Goal: Download file/media

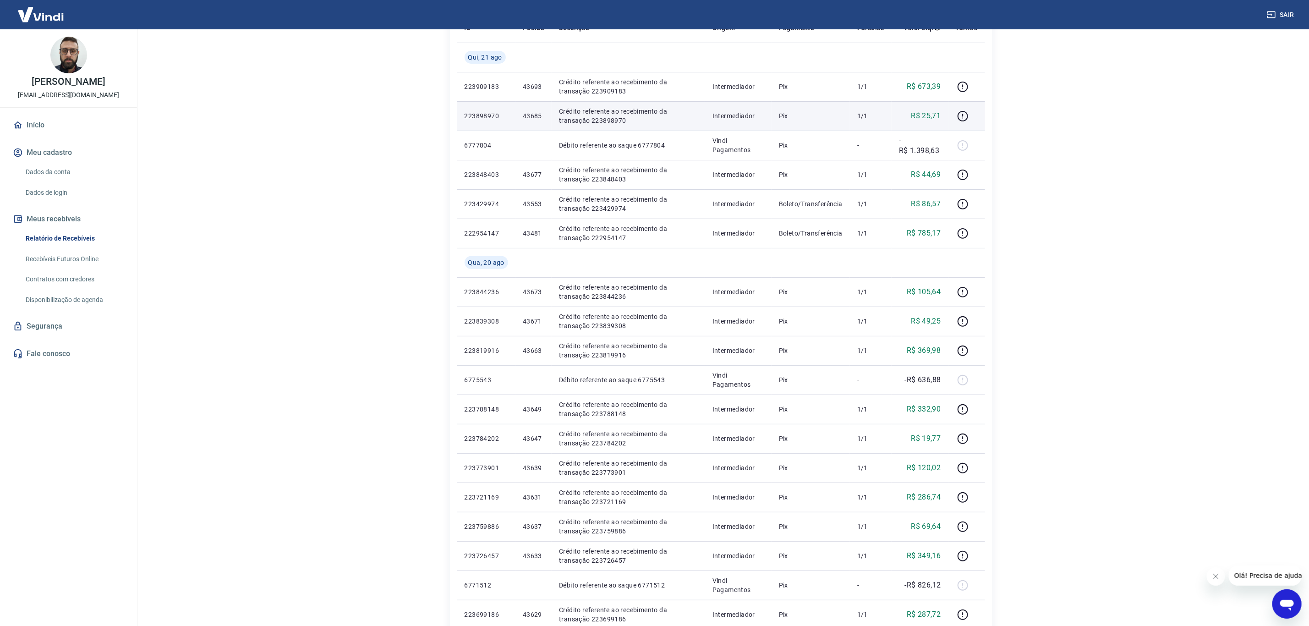
scroll to position [69, 0]
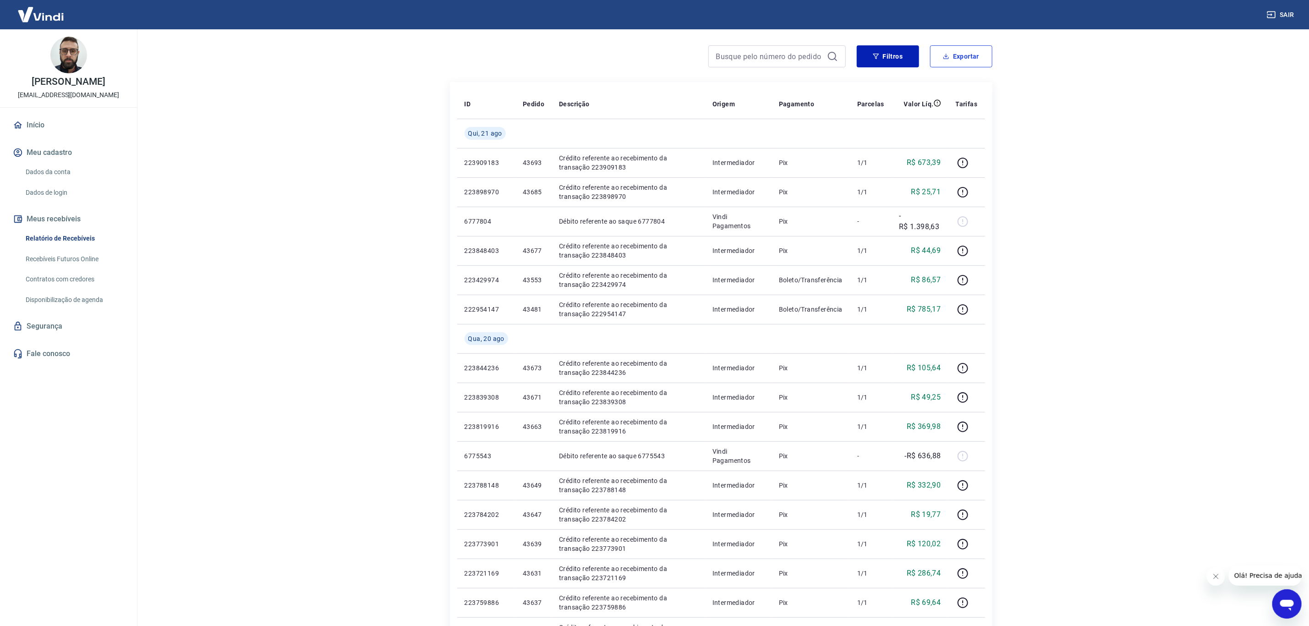
drag, startPoint x: 959, startPoint y: 60, endPoint x: 944, endPoint y: 80, distance: 24.5
click at [959, 62] on button "Exportar" at bounding box center [961, 56] width 62 height 22
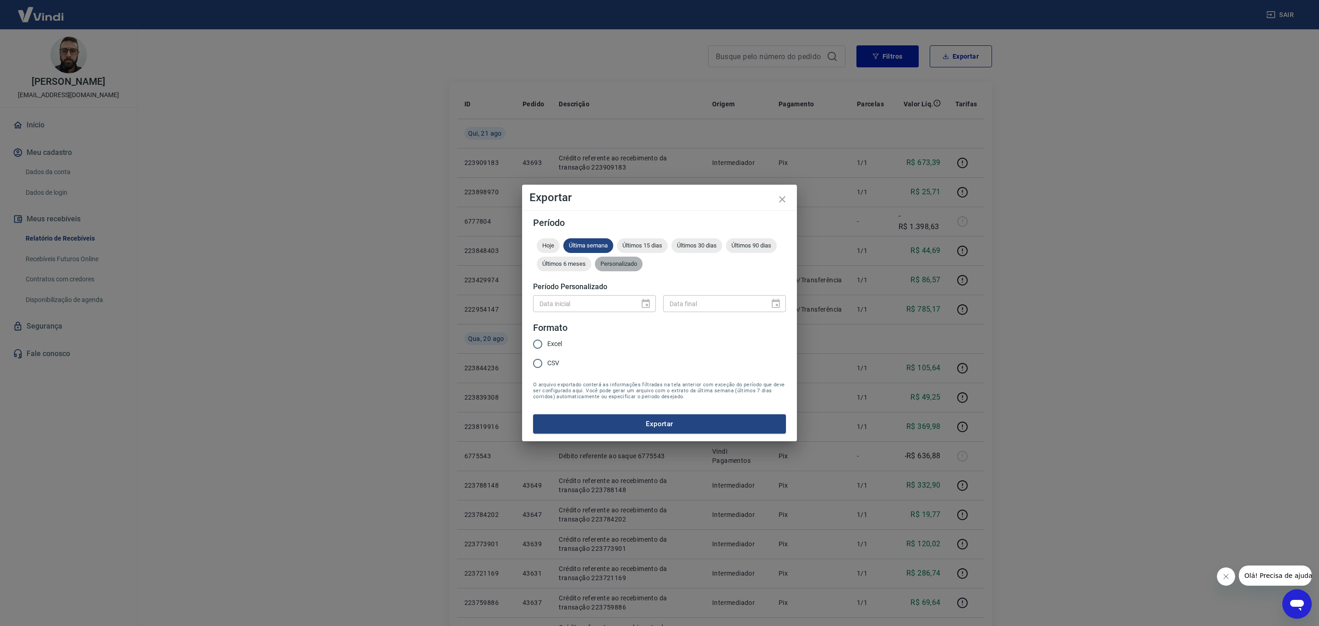
drag, startPoint x: 632, startPoint y: 261, endPoint x: 627, endPoint y: 273, distance: 13.4
click at [632, 266] on span "Personalizado" at bounding box center [619, 263] width 48 height 7
click at [649, 323] on form "Período Hoje Última semana Últimos 15 dias Últimos 30 dias Últimos 90 dias Últi…" at bounding box center [659, 325] width 253 height 215
click at [651, 307] on icon "Choose date" at bounding box center [645, 303] width 11 height 11
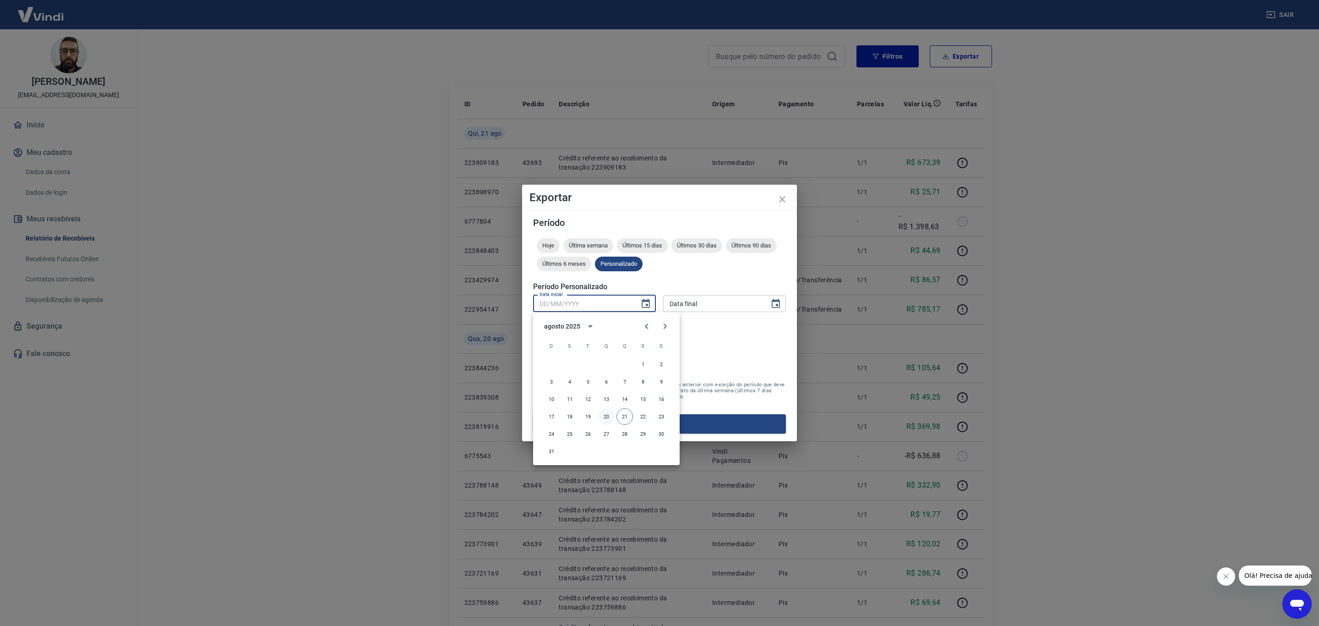
click at [601, 414] on button "20" at bounding box center [606, 416] width 16 height 16
type input "[DATE]"
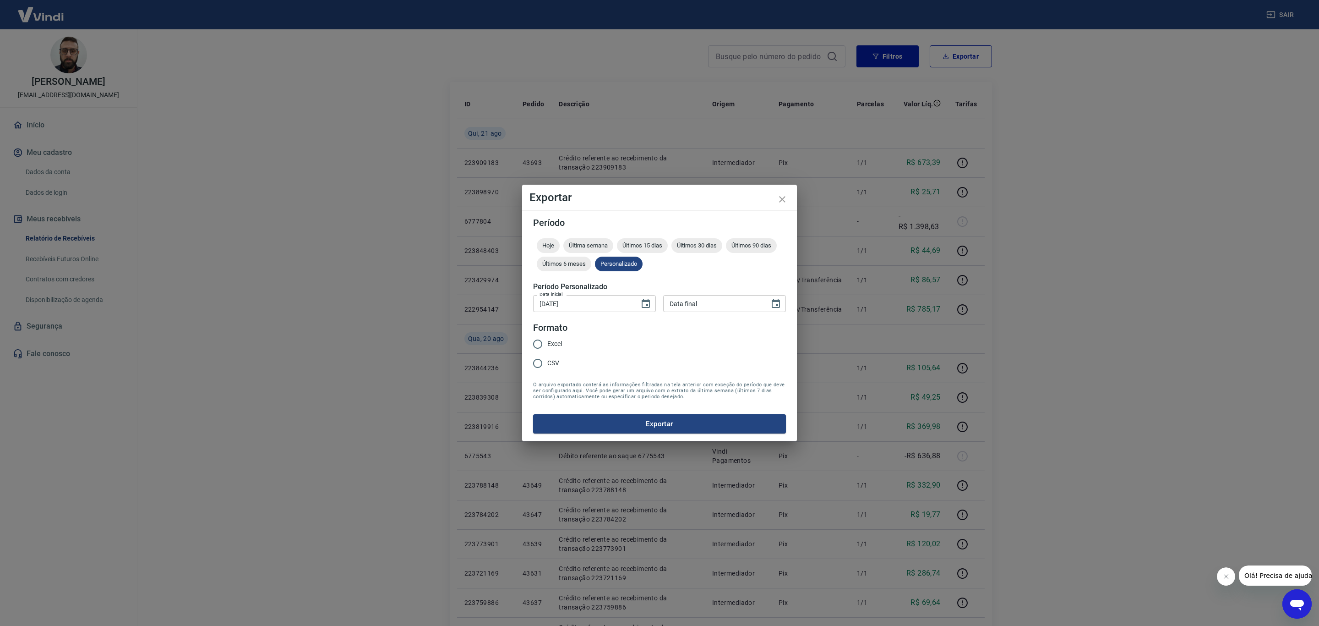
click at [693, 315] on form "Período Hoje Última semana Últimos 15 dias Últimos 30 dias Últimos 90 dias Últi…" at bounding box center [659, 325] width 253 height 215
type input "DD/MM/YYYY"
click at [702, 304] on input "DD/MM/YYYY" at bounding box center [713, 303] width 100 height 17
click at [774, 298] on icon "Choose date" at bounding box center [775, 303] width 11 height 11
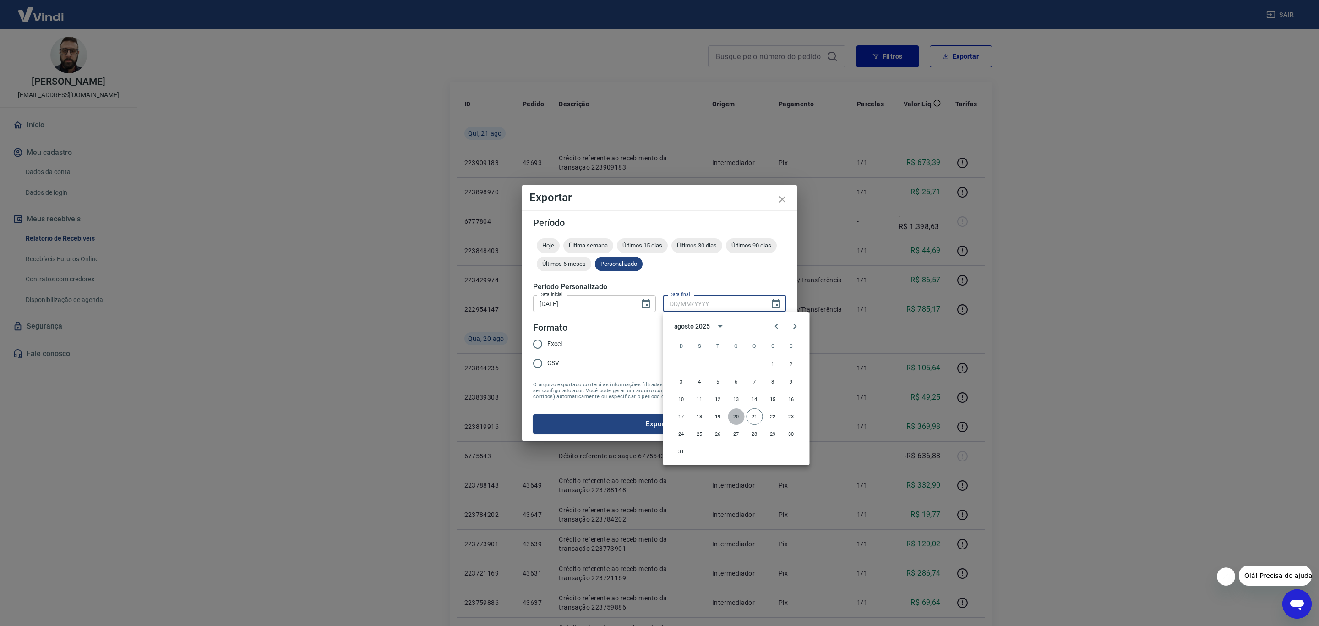
click at [733, 411] on button "20" at bounding box center [736, 416] width 16 height 16
type input "[DATE]"
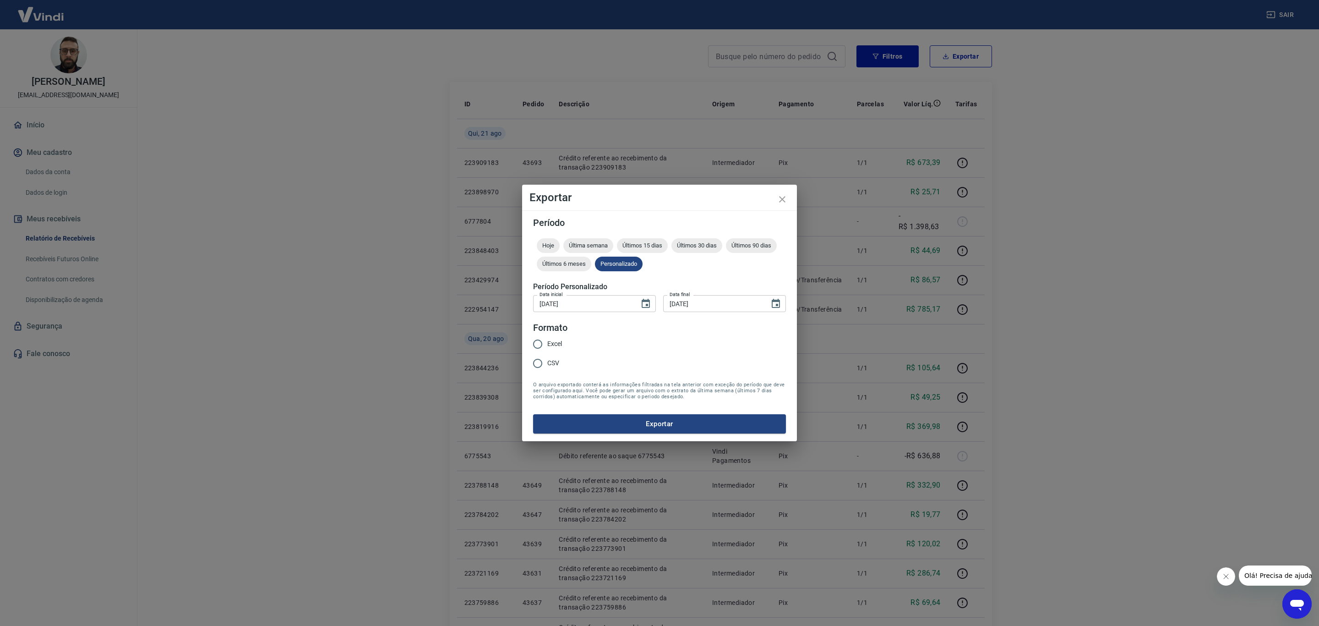
click at [540, 342] on input "Excel" at bounding box center [537, 343] width 19 height 19
radio input "true"
click at [624, 422] on button "Exportar" at bounding box center [659, 423] width 253 height 19
